Goal: Task Accomplishment & Management: Manage account settings

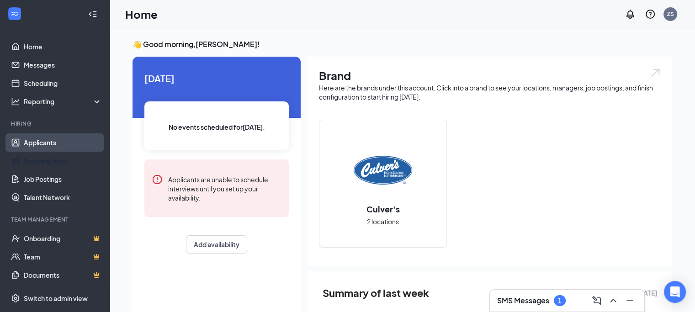
click at [40, 142] on link "Applicants" at bounding box center [63, 142] width 78 height 18
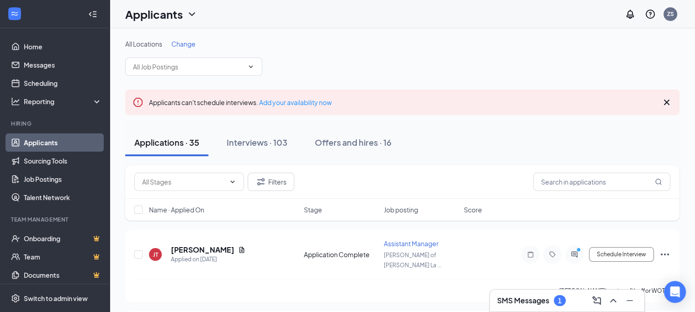
click at [186, 42] on span "Change" at bounding box center [183, 44] width 24 height 8
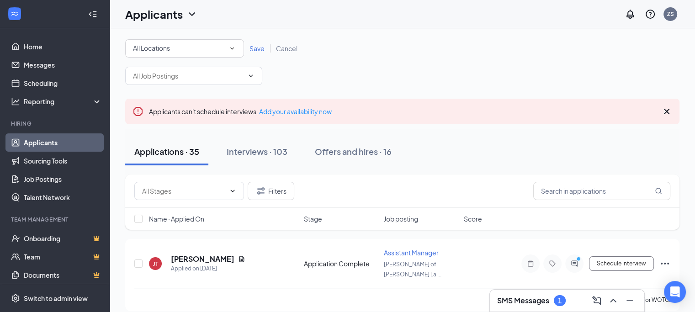
click at [522, 44] on div "All Locations All Locations Save Cancel" at bounding box center [402, 48] width 554 height 18
click at [227, 51] on div "All Locations" at bounding box center [184, 48] width 103 height 11
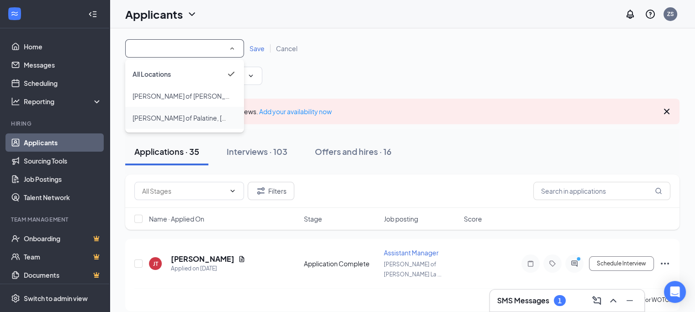
click at [181, 117] on span "[PERSON_NAME] of Palatine, [GEOGRAPHIC_DATA]" at bounding box center [210, 118] width 154 height 8
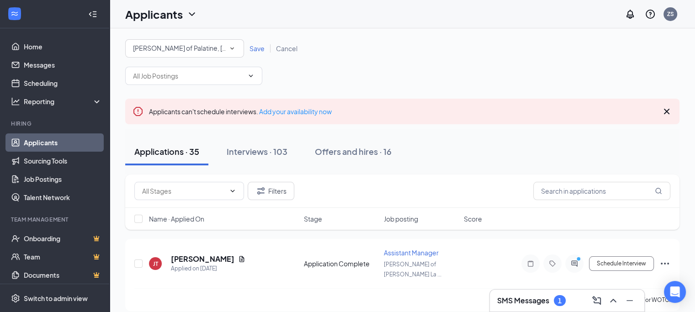
click at [260, 51] on span "Save" at bounding box center [257, 48] width 15 height 8
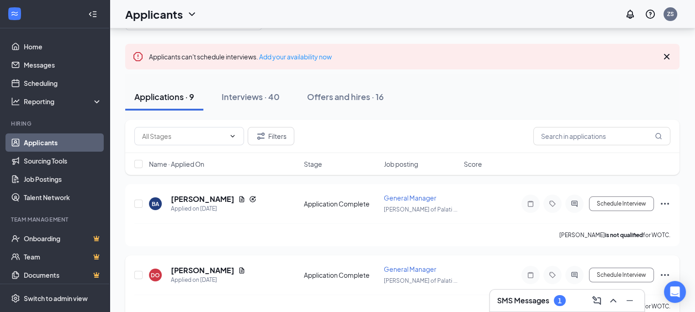
scroll to position [91, 0]
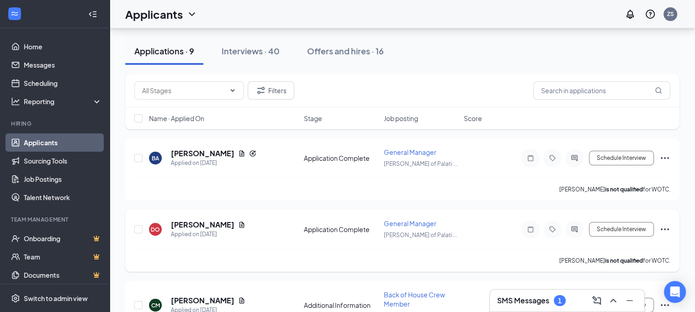
click at [661, 229] on icon "Ellipses" at bounding box center [665, 229] width 11 height 11
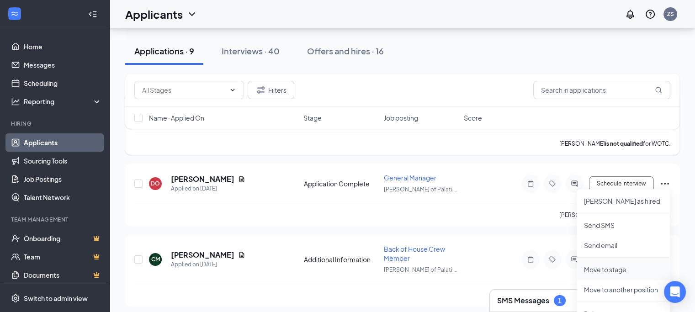
scroll to position [183, 0]
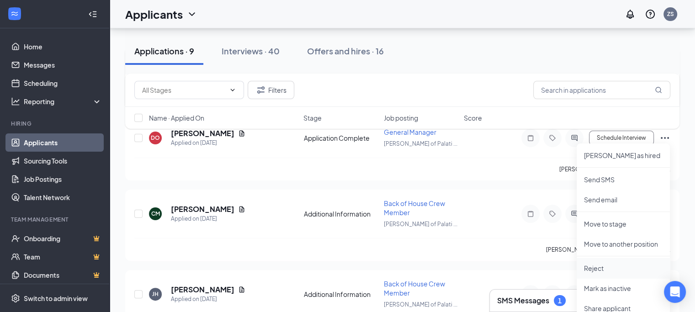
click at [608, 263] on li "Reject" at bounding box center [623, 268] width 93 height 20
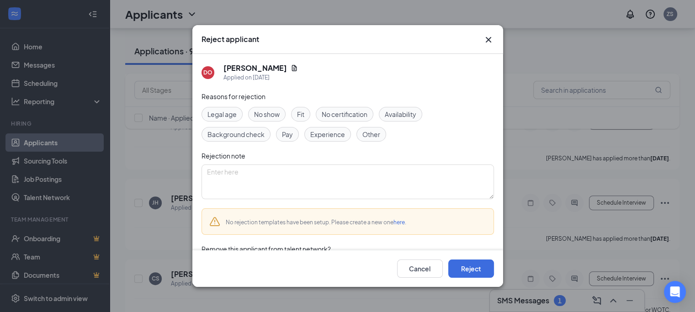
scroll to position [30, 0]
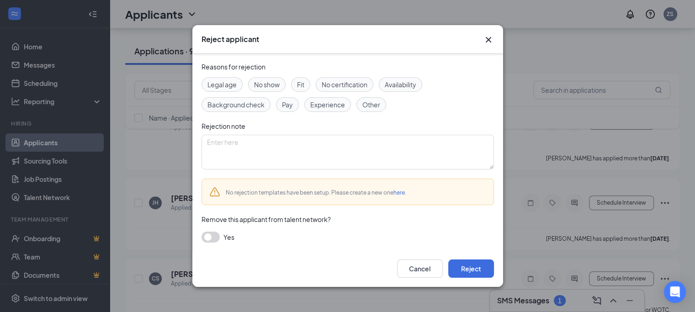
click at [212, 237] on button "button" at bounding box center [211, 237] width 18 height 11
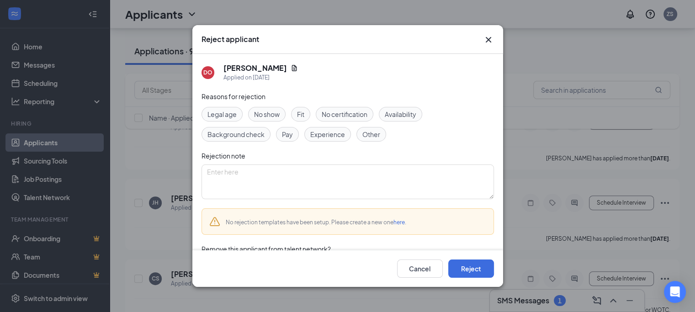
scroll to position [71, 0]
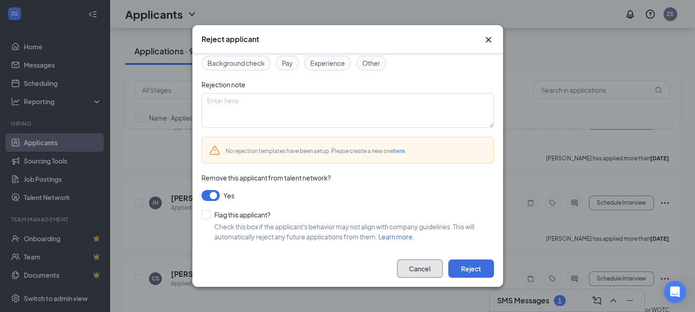
click at [434, 274] on button "Cancel" at bounding box center [420, 269] width 46 height 18
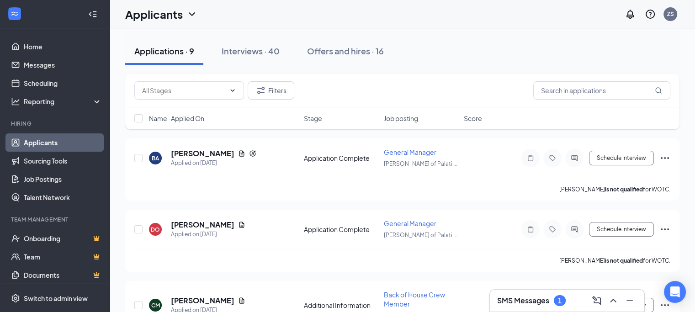
scroll to position [0, 0]
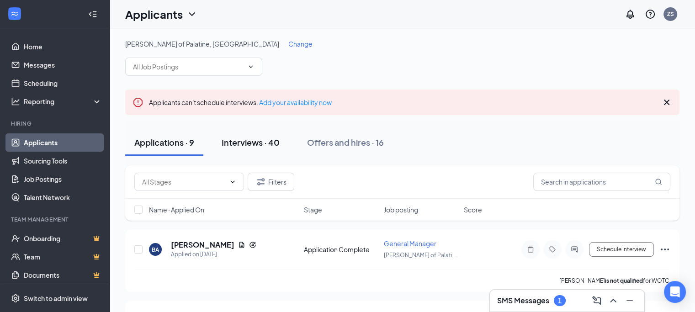
click at [237, 140] on div "Interviews · 40" at bounding box center [251, 142] width 58 height 11
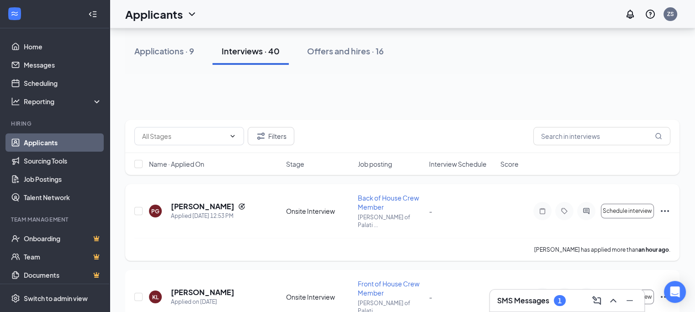
scroll to position [91, 0]
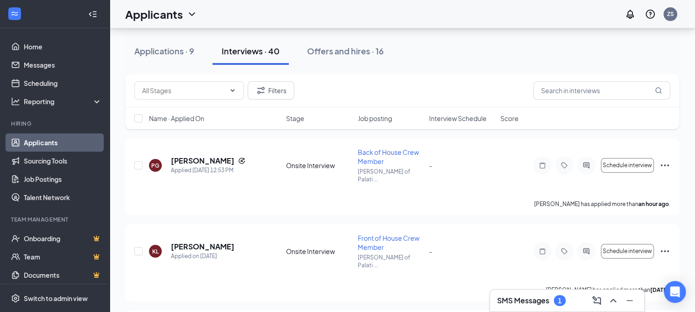
click at [581, 300] on div "SMS Messages 1" at bounding box center [567, 300] width 140 height 15
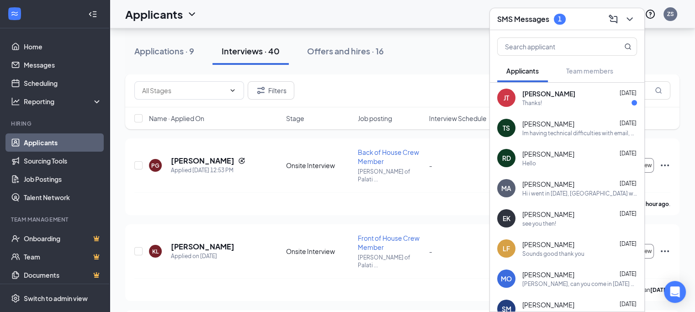
click at [580, 167] on div "Hello" at bounding box center [579, 164] width 115 height 8
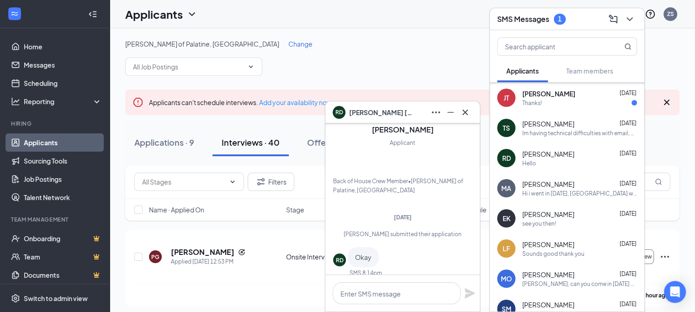
scroll to position [46, 0]
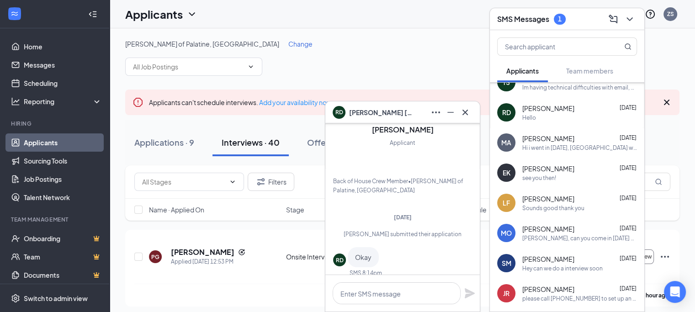
click at [610, 150] on div "Hi i went in [DATE], [GEOGRAPHIC_DATA] wasn't there they told me someone will b…" at bounding box center [579, 148] width 115 height 8
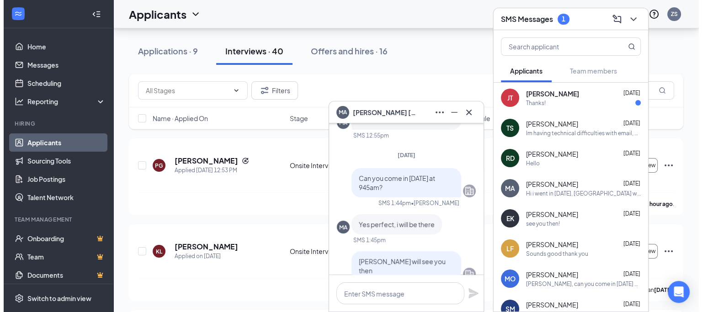
scroll to position [-183, 0]
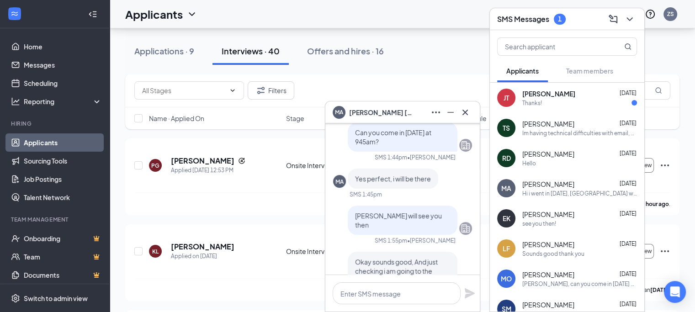
click at [469, 113] on icon "Cross" at bounding box center [465, 112] width 11 height 11
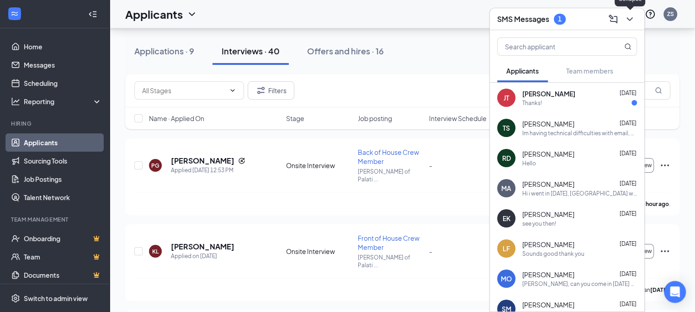
click at [630, 21] on icon "ChevronDown" at bounding box center [629, 19] width 11 height 11
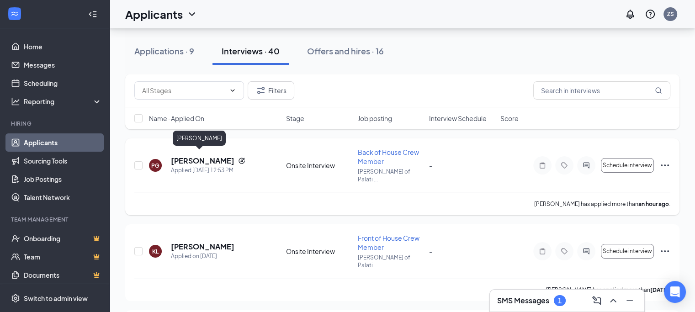
click at [191, 160] on h5 "[PERSON_NAME]" at bounding box center [203, 161] width 64 height 10
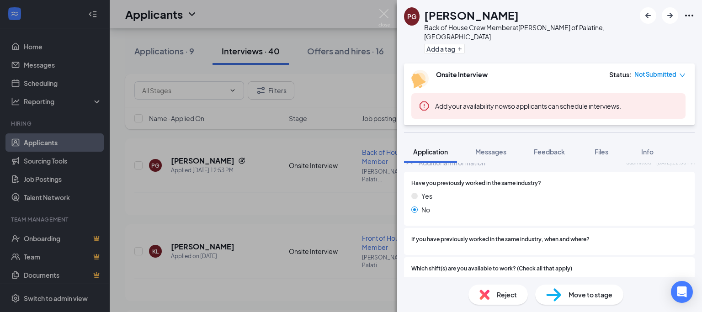
scroll to position [233, 0]
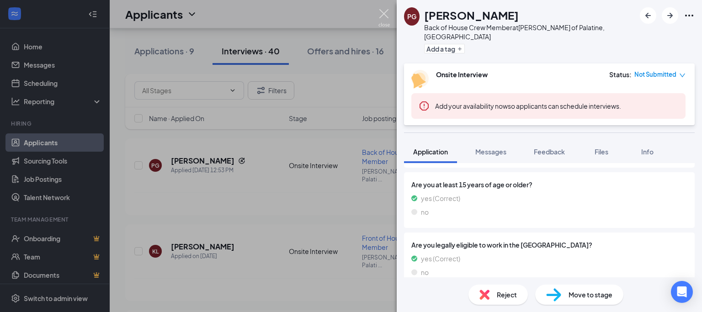
click at [384, 10] on img at bounding box center [383, 18] width 11 height 18
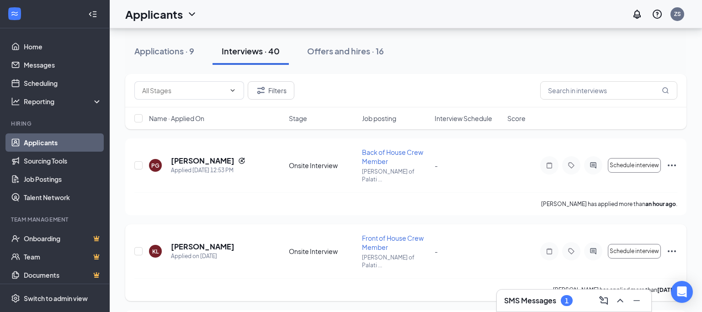
click at [240, 242] on div "[PERSON_NAME] Applied on [DATE]" at bounding box center [216, 251] width 134 height 19
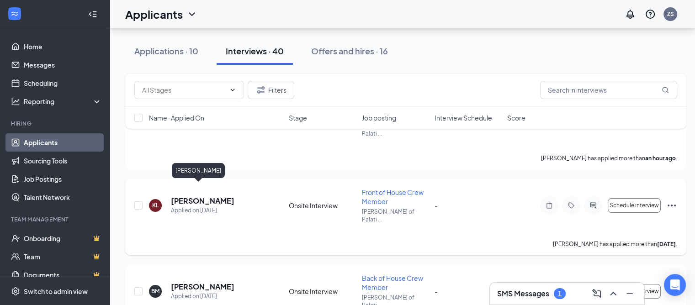
click at [188, 196] on h5 "[PERSON_NAME]" at bounding box center [203, 201] width 64 height 10
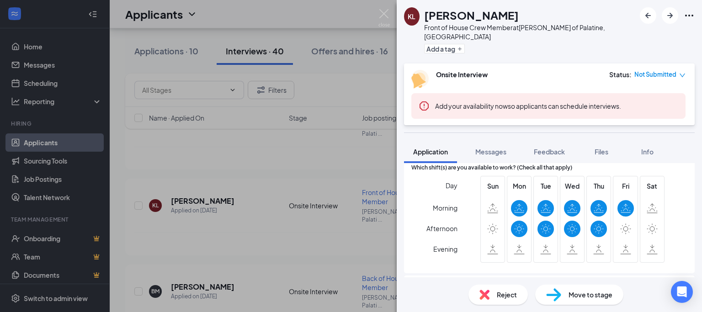
scroll to position [482, 0]
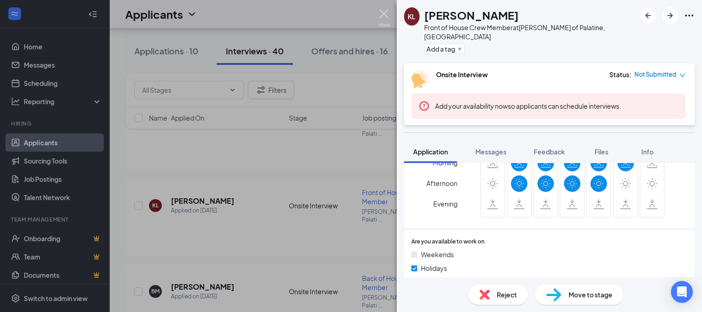
click at [383, 11] on img at bounding box center [383, 18] width 11 height 18
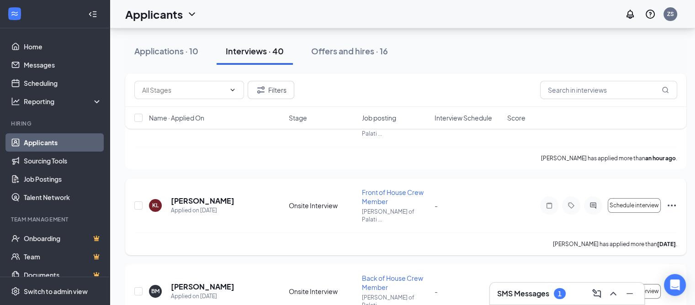
click at [201, 282] on h5 "[PERSON_NAME]" at bounding box center [203, 287] width 64 height 10
click at [207, 282] on div "[PERSON_NAME]" at bounding box center [203, 287] width 64 height 10
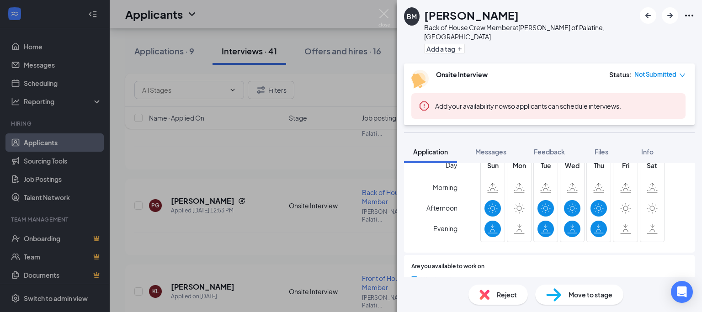
scroll to position [482, 0]
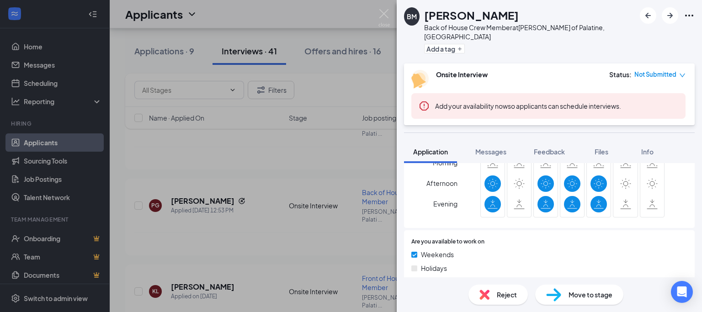
click at [385, 9] on img at bounding box center [383, 18] width 11 height 18
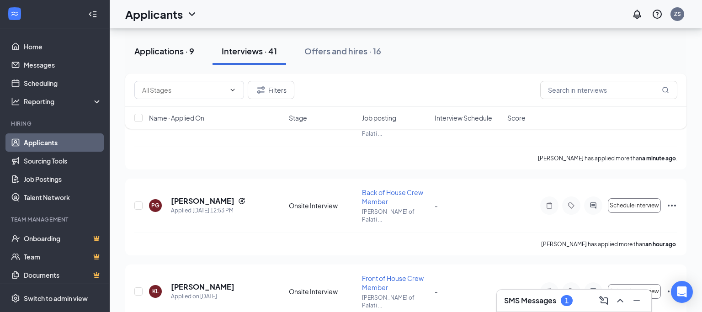
click at [154, 51] on div "Applications · 9" at bounding box center [164, 50] width 60 height 11
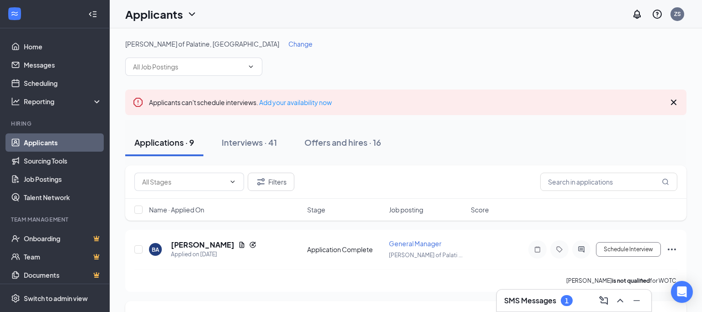
scroll to position [137, 0]
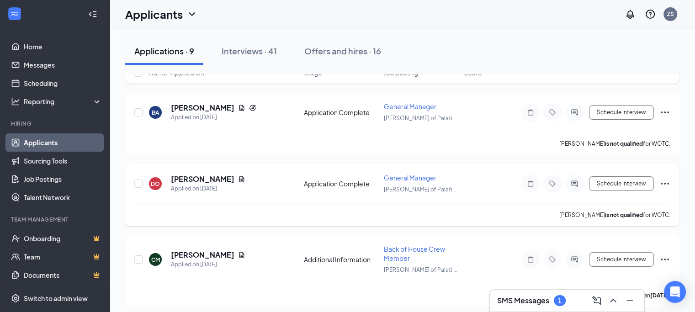
click at [207, 184] on div "Applied on [DATE]" at bounding box center [208, 188] width 75 height 9
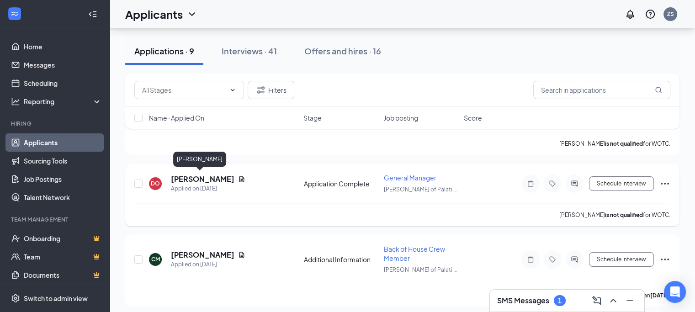
click at [207, 178] on h5 "[PERSON_NAME]" at bounding box center [203, 179] width 64 height 10
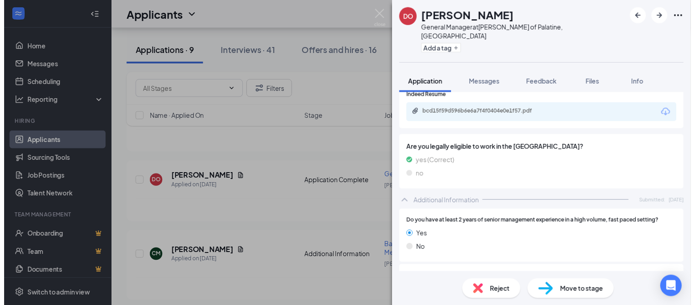
scroll to position [154, 0]
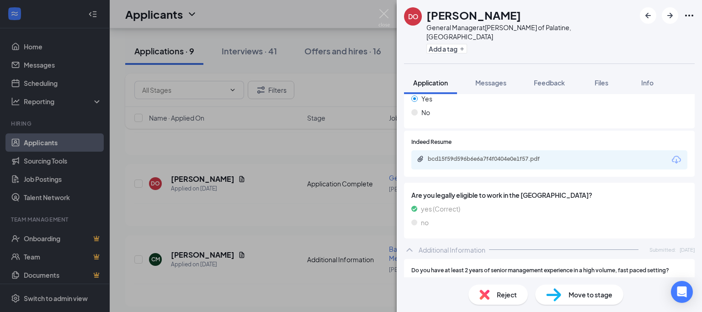
click at [486, 155] on div "bcd15f59d596b6e6a7f4f0404e0e1f57.pdf" at bounding box center [492, 158] width 128 height 7
click at [383, 20] on img at bounding box center [383, 18] width 11 height 18
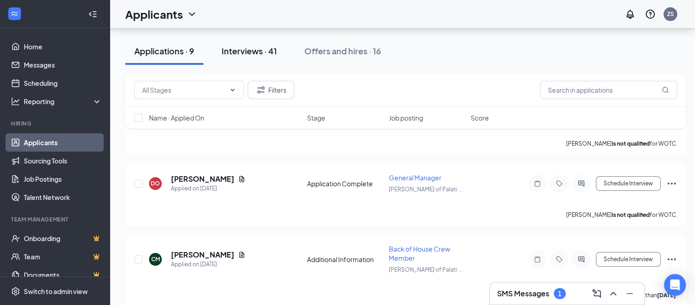
click at [262, 53] on div "Interviews · 41" at bounding box center [249, 50] width 55 height 11
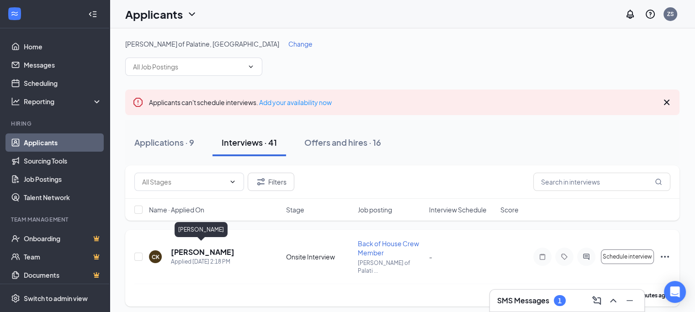
click at [190, 250] on h5 "[PERSON_NAME]" at bounding box center [203, 252] width 64 height 10
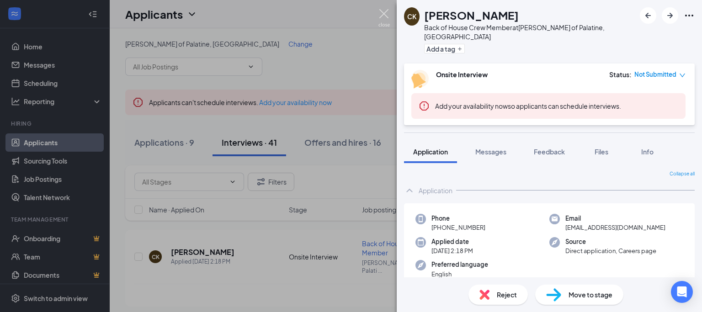
click at [387, 13] on img at bounding box center [383, 18] width 11 height 18
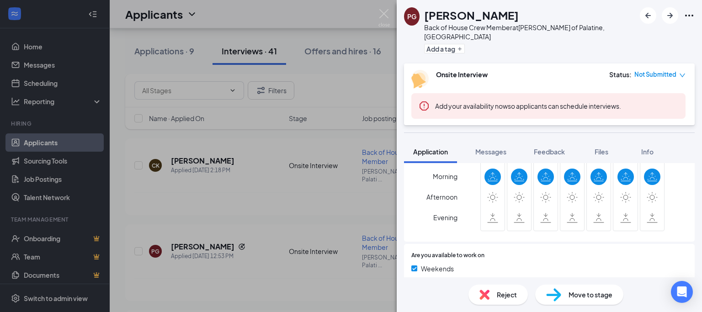
scroll to position [507, 0]
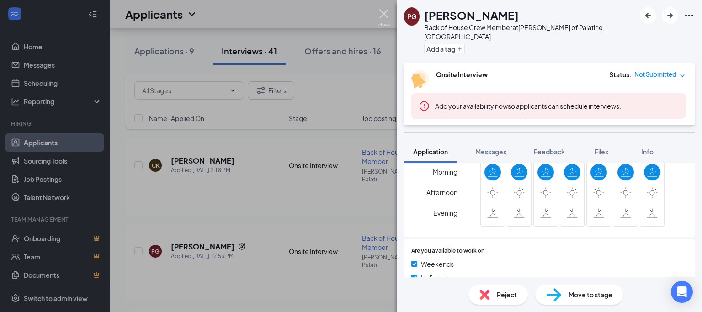
click at [386, 16] on img at bounding box center [383, 18] width 11 height 18
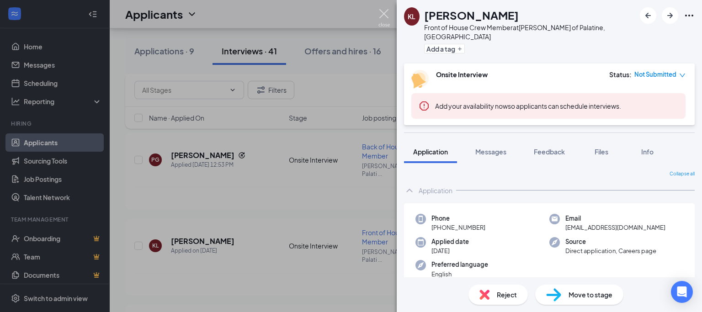
click at [383, 14] on img at bounding box center [383, 18] width 11 height 18
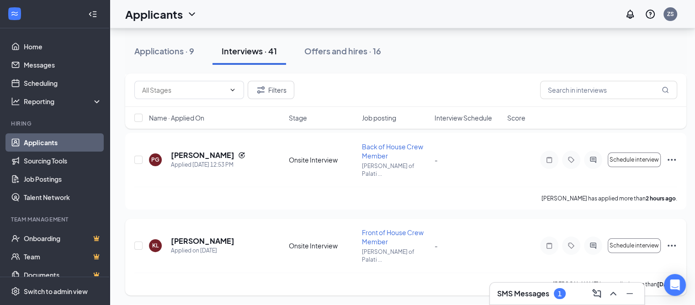
click at [181, 219] on div "[PERSON_NAME] Applied on [DATE] Onsite Interview Front of House Crew Member [PE…" at bounding box center [405, 257] width 561 height 77
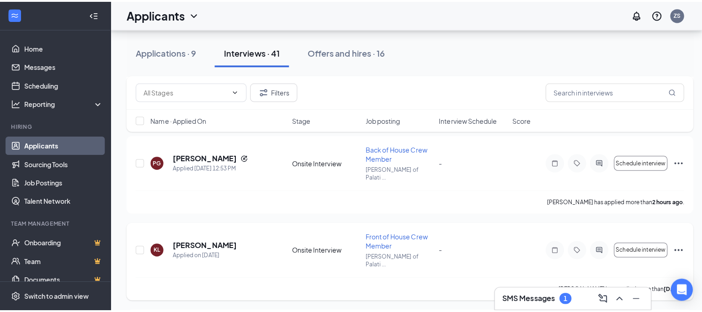
scroll to position [274, 0]
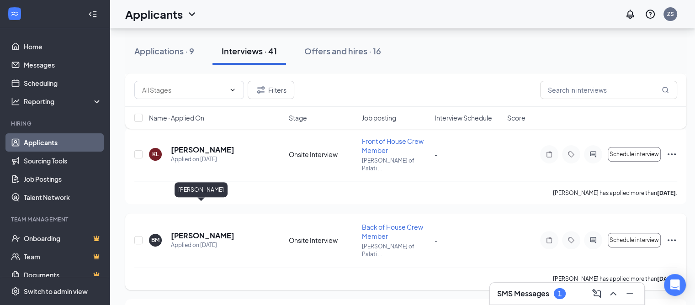
click at [181, 231] on h5 "[PERSON_NAME]" at bounding box center [203, 236] width 64 height 10
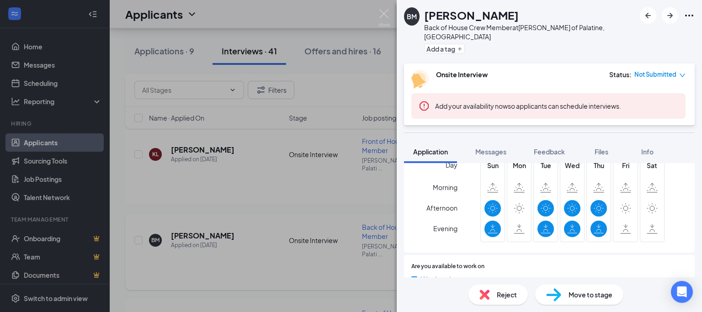
scroll to position [482, 0]
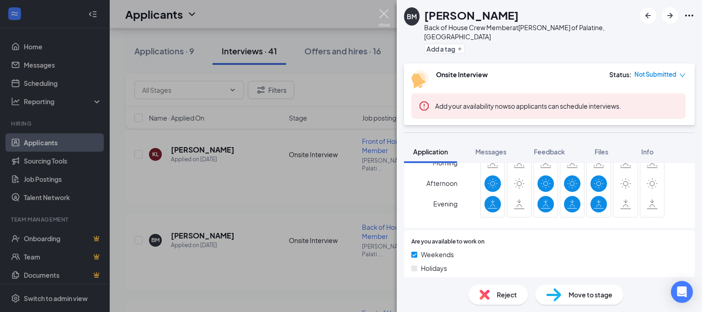
click at [382, 15] on img at bounding box center [383, 18] width 11 height 18
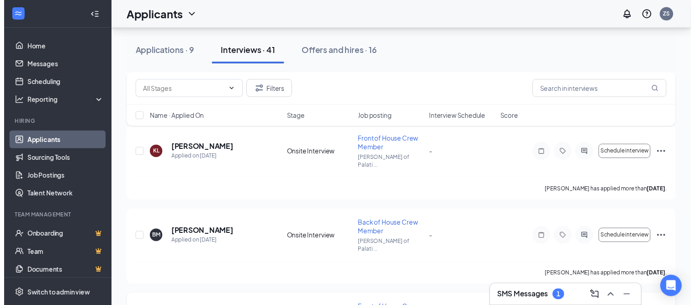
scroll to position [320, 0]
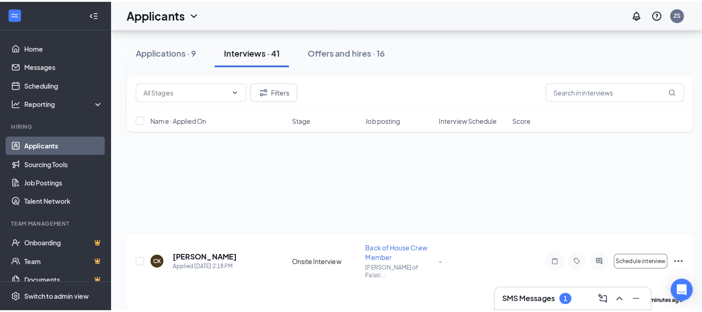
scroll to position [320, 0]
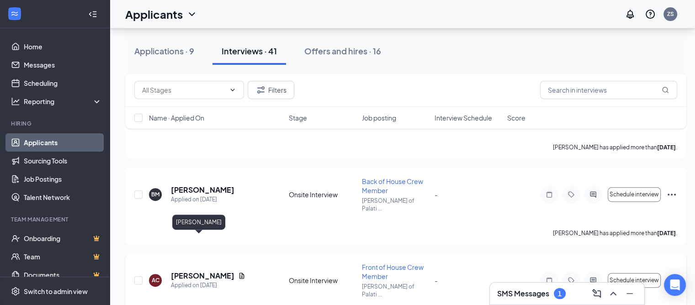
click at [195, 271] on h5 "[PERSON_NAME]" at bounding box center [203, 276] width 64 height 10
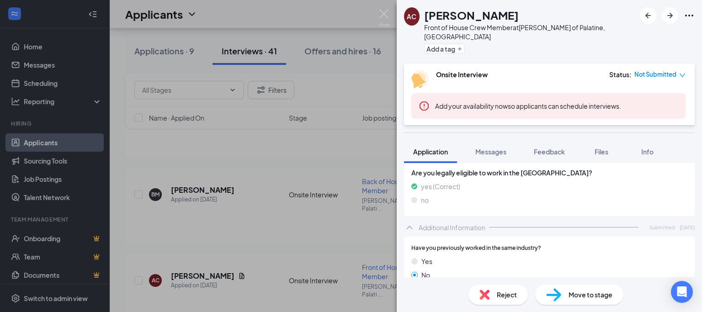
scroll to position [229, 0]
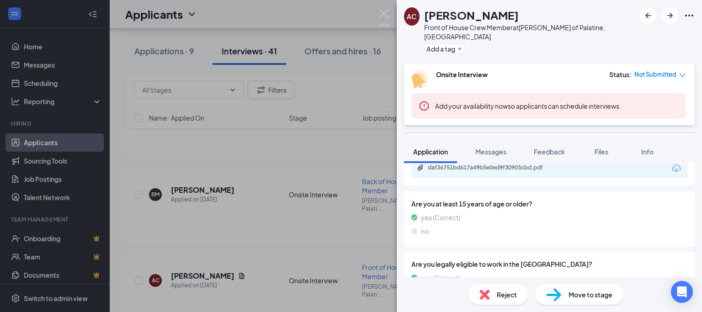
click at [466, 164] on div "daf36751bd617a49b5e0ed9f30903cbd.pdf" at bounding box center [491, 168] width 148 height 9
click at [383, 11] on img at bounding box center [383, 18] width 11 height 18
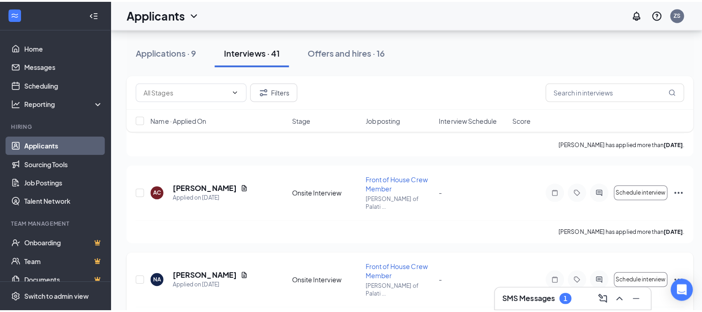
scroll to position [457, 0]
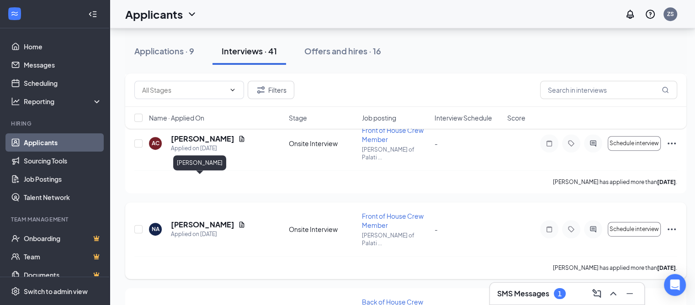
click at [185, 220] on h5 "[PERSON_NAME]" at bounding box center [203, 225] width 64 height 10
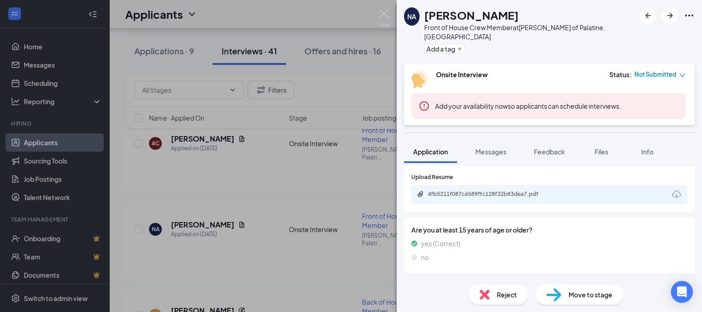
scroll to position [166, 0]
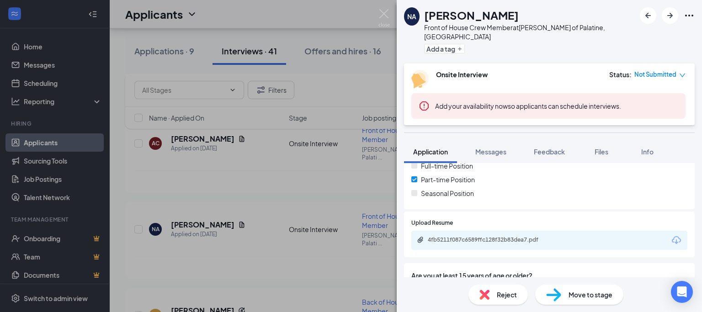
click at [436, 236] on div "4fb5211f087c6589ffc128f32b83dea7.pdf" at bounding box center [492, 239] width 128 height 7
click at [387, 15] on img at bounding box center [383, 18] width 11 height 18
